Goal: Task Accomplishment & Management: Manage account settings

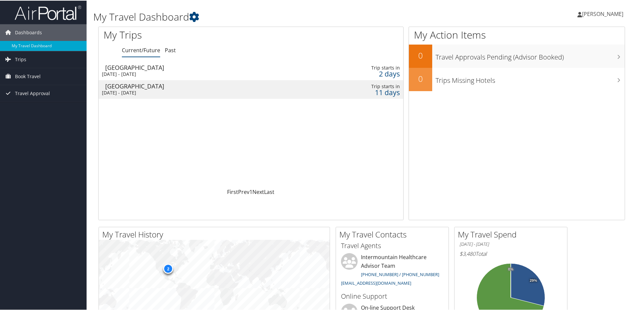
click at [126, 87] on div "[GEOGRAPHIC_DATA]" at bounding box center [201, 86] width 193 height 6
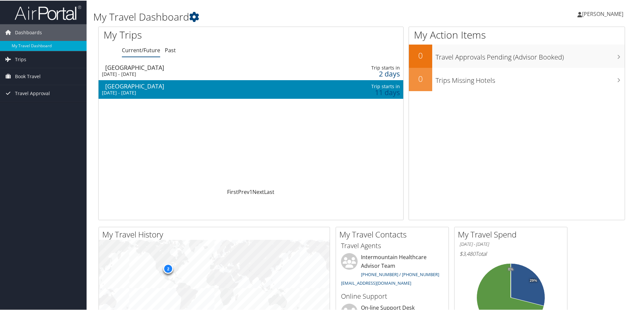
click at [126, 87] on div "[GEOGRAPHIC_DATA]" at bounding box center [201, 86] width 193 height 6
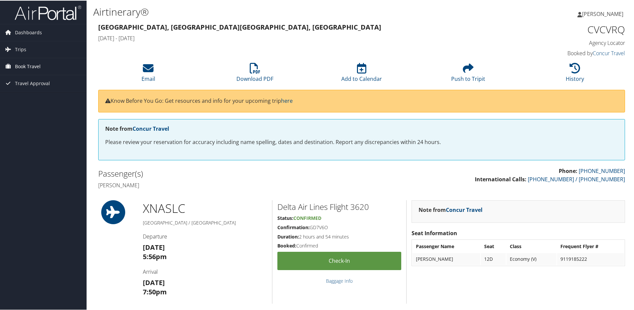
click at [41, 65] on link "Book Travel" at bounding box center [43, 66] width 87 height 17
click at [31, 100] on link "Book/Manage Online Trips" at bounding box center [43, 99] width 87 height 10
